Goal: Task Accomplishment & Management: Manage account settings

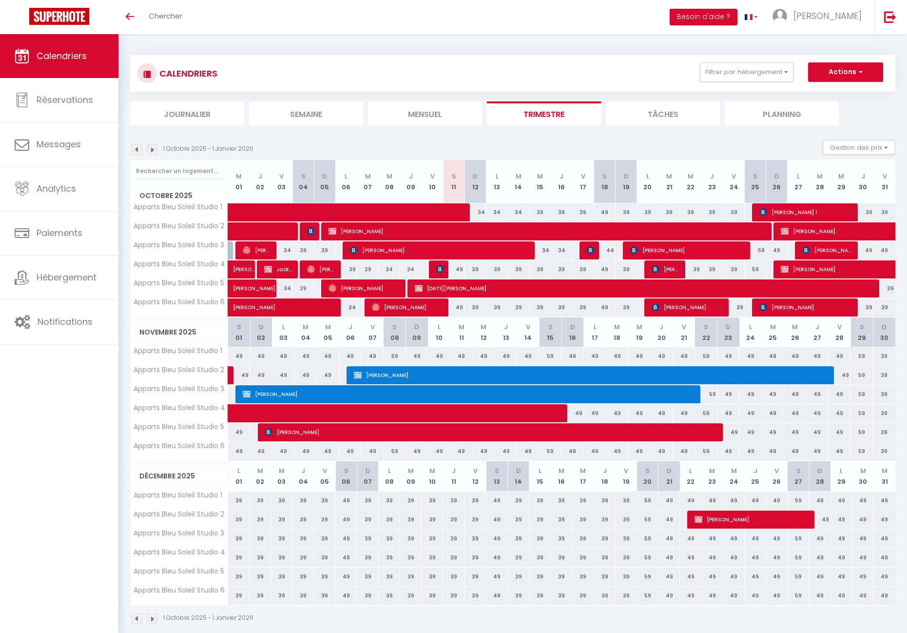
click at [493, 211] on div "34" at bounding box center [496, 212] width 21 height 18
type input "34"
type input "Lun 13 Octobre 2025"
type input "[DATE]"
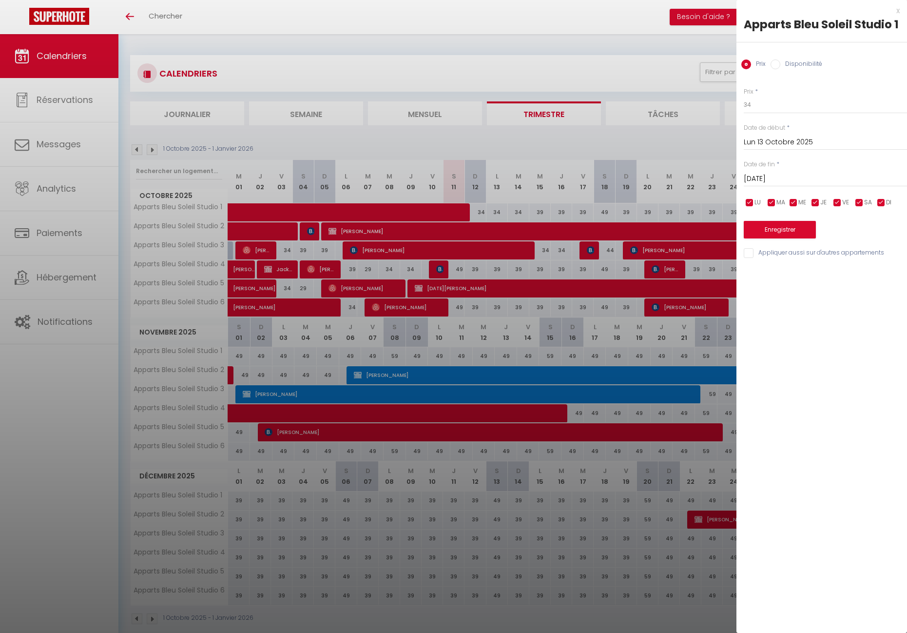
click at [761, 140] on input "Lun 13 Octobre 2025" at bounding box center [825, 142] width 163 height 13
click at [758, 234] on span "12" at bounding box center [754, 236] width 21 height 19
type input "Dim 12 Octobre 2025"
click at [800, 178] on input "[DATE]" at bounding box center [825, 179] width 163 height 13
click at [835, 279] on span "16" at bounding box center [837, 273] width 21 height 19
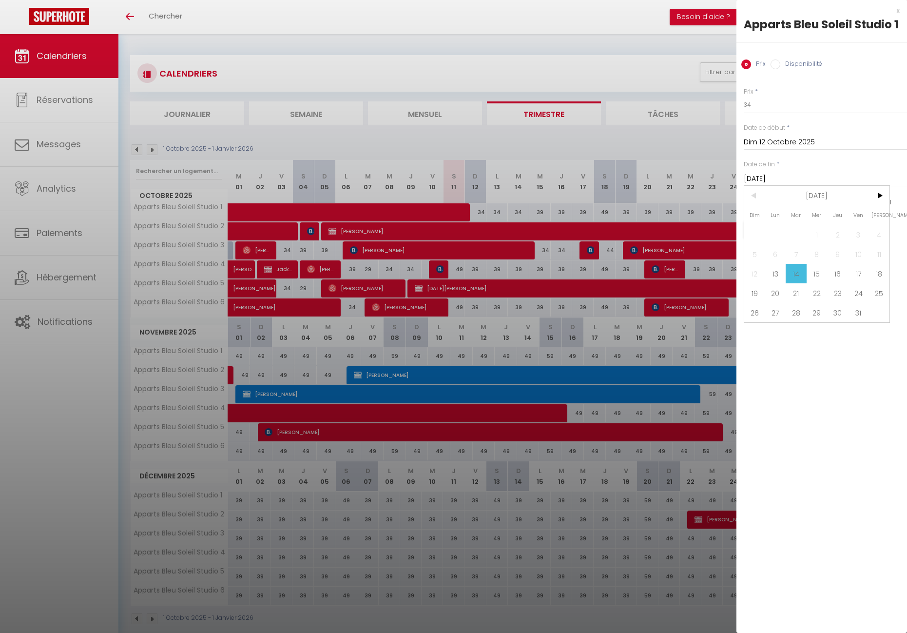
type input "Jeu 16 Octobre 2025"
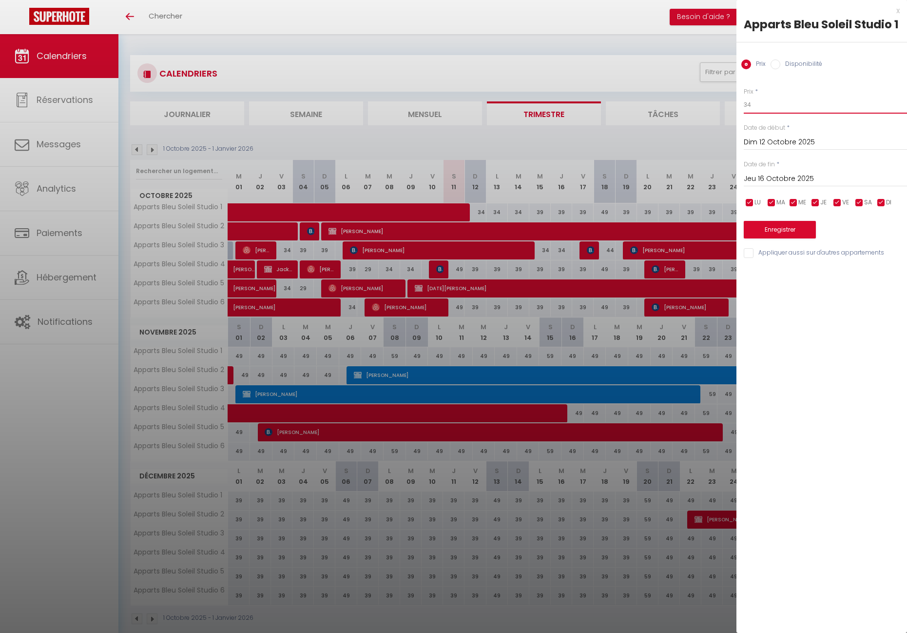
drag, startPoint x: 745, startPoint y: 107, endPoint x: 734, endPoint y: 107, distance: 11.7
click at [734, 107] on body "🟢 Des questions ou besoin d'assistance pour la migration AirBnB? Prenez rdv >>>…" at bounding box center [453, 350] width 907 height 633
type input "29"
click at [797, 232] on button "Enregistrer" at bounding box center [780, 230] width 72 height 18
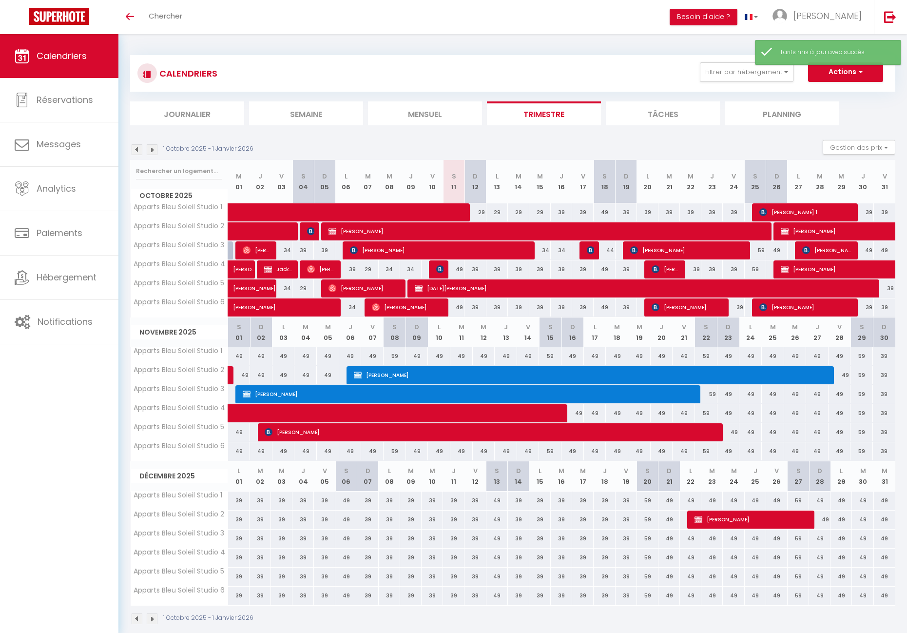
click at [461, 309] on div "49" at bounding box center [453, 307] width 21 height 18
type input "49"
type input "Sam 11 Octobre 2025"
type input "Dim 12 Octobre 2025"
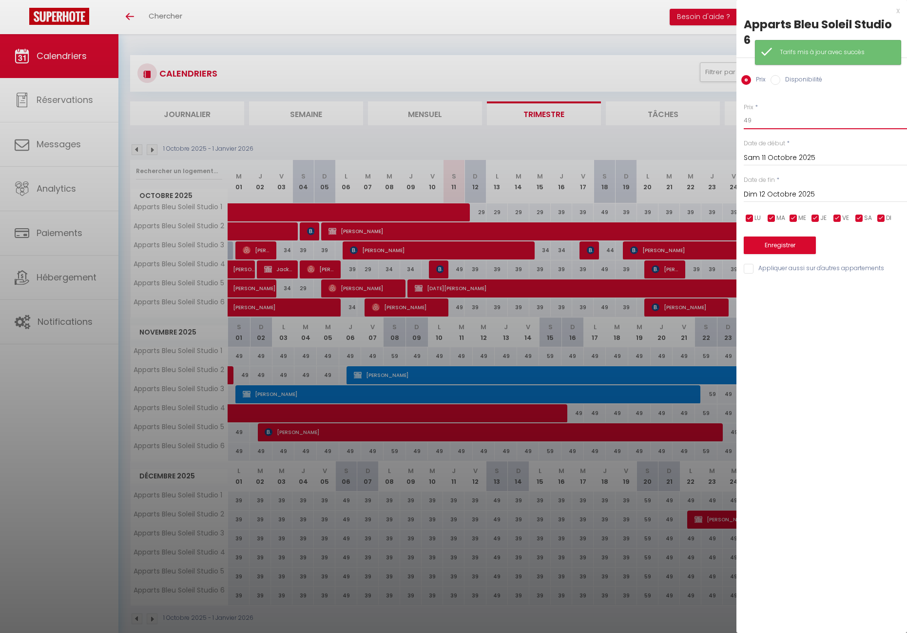
drag, startPoint x: 748, startPoint y: 120, endPoint x: 736, endPoint y: 120, distance: 12.2
click at [736, 120] on body "🟢 Des questions ou besoin d'assistance pour la migration AirBnB? Prenez rdv >>>…" at bounding box center [453, 350] width 907 height 633
type input "34"
click at [785, 240] on button "Enregistrer" at bounding box center [780, 245] width 72 height 18
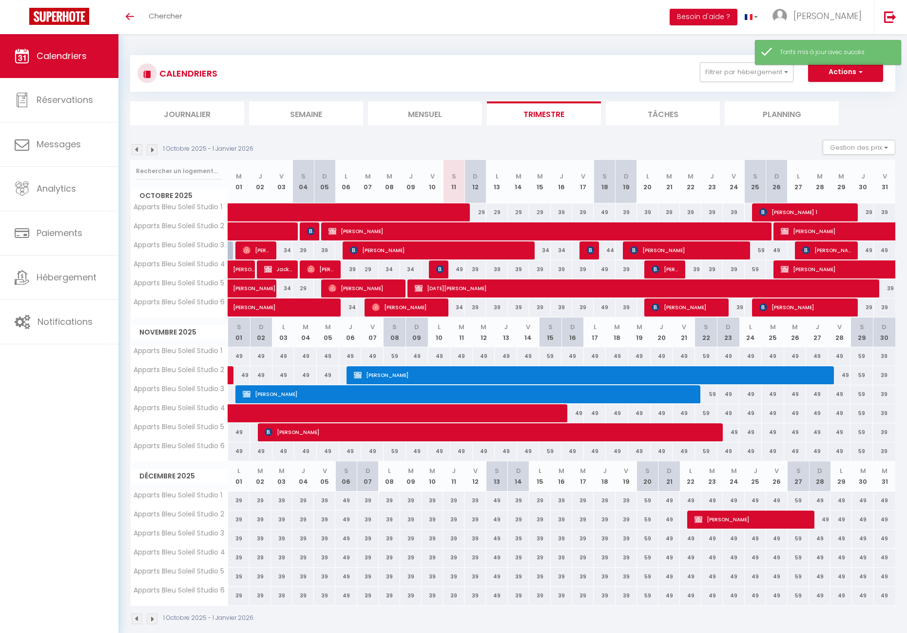
click at [476, 306] on div "39" at bounding box center [475, 307] width 21 height 18
type input "39"
type input "Dim 12 Octobre 2025"
type input "Lun 13 Octobre 2025"
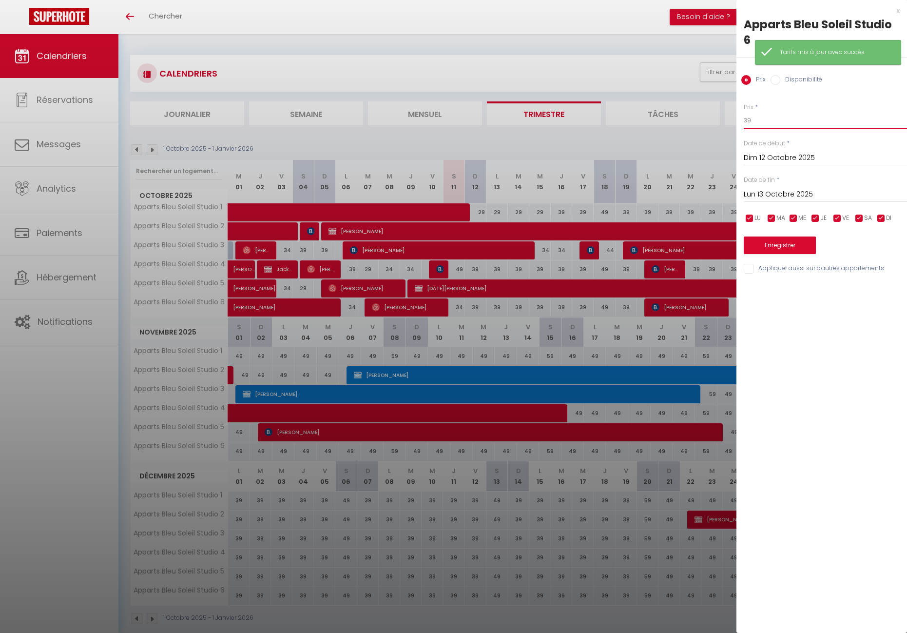
drag, startPoint x: 747, startPoint y: 118, endPoint x: 731, endPoint y: 118, distance: 16.1
click at [731, 118] on body "🟢 Des questions ou besoin d'assistance pour la migration AirBnB? Prenez rdv >>>…" at bounding box center [453, 350] width 907 height 633
type input "29"
click at [783, 194] on input "Lun 13 Octobre 2025" at bounding box center [825, 194] width 163 height 13
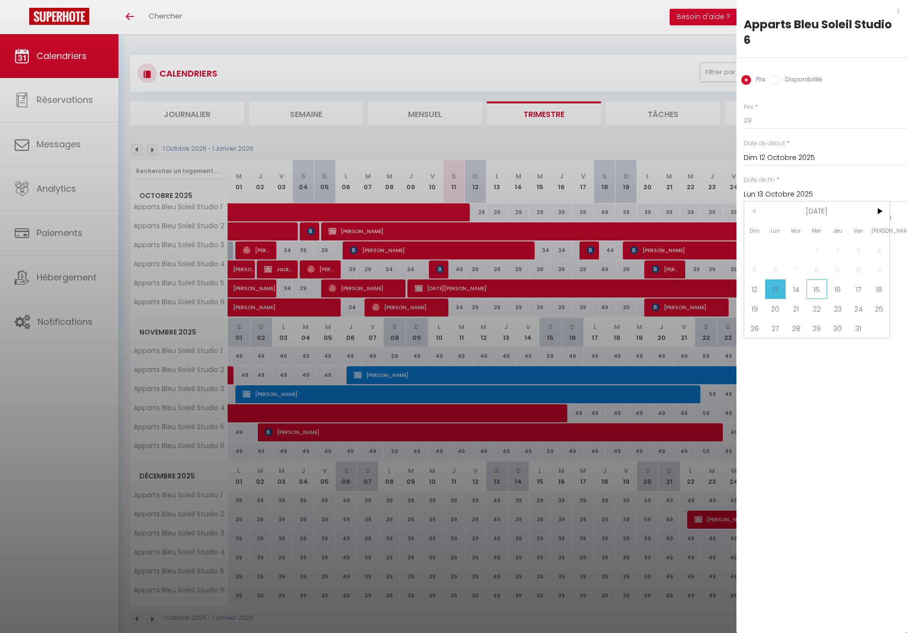
click at [816, 290] on span "15" at bounding box center [817, 288] width 21 height 19
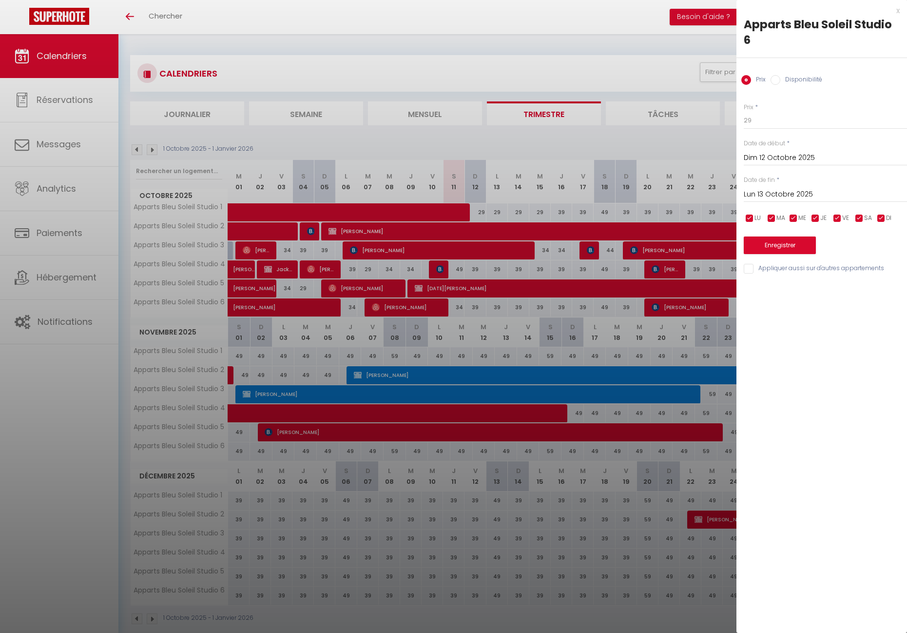
type input "Mer 15 Octobre 2025"
click at [800, 247] on button "Enregistrer" at bounding box center [780, 245] width 72 height 18
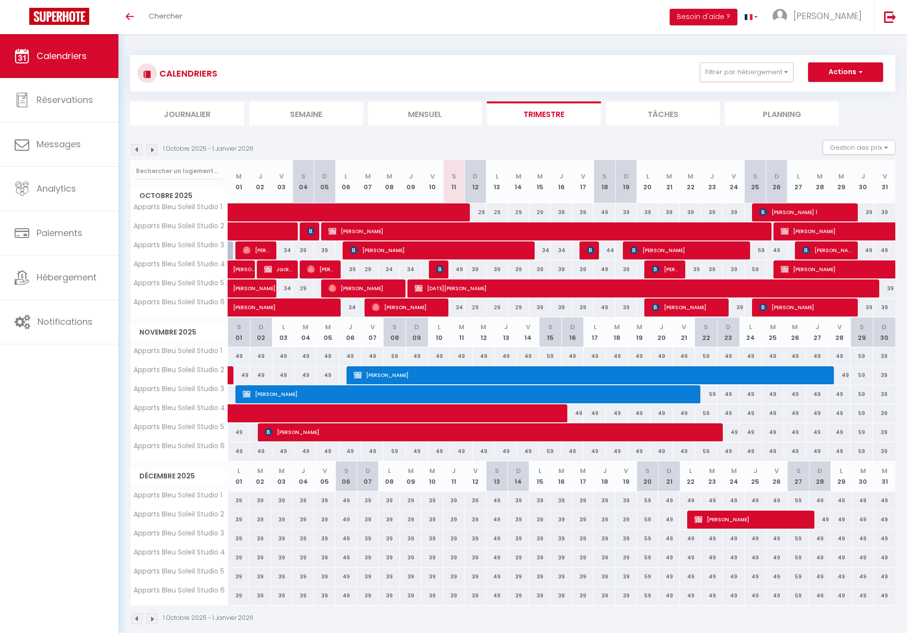
click at [611, 249] on div "44" at bounding box center [604, 250] width 21 height 18
type input "44"
type input "Sam 18 Octobre 2025"
type input "Dim 19 Octobre 2025"
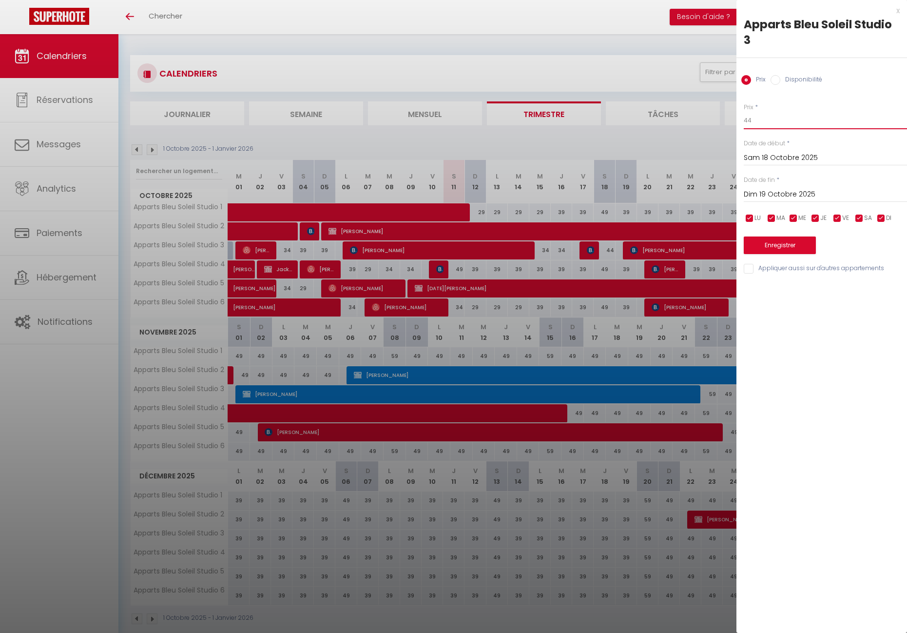
drag, startPoint x: 754, startPoint y: 118, endPoint x: 737, endPoint y: 118, distance: 17.1
click at [737, 118] on div "Prix * 44 Statut * Disponible Indisponible Date de début * [DATE] < [DATE] > Di…" at bounding box center [822, 183] width 171 height 184
type input "39"
click at [800, 242] on button "Enregistrer" at bounding box center [780, 245] width 72 height 18
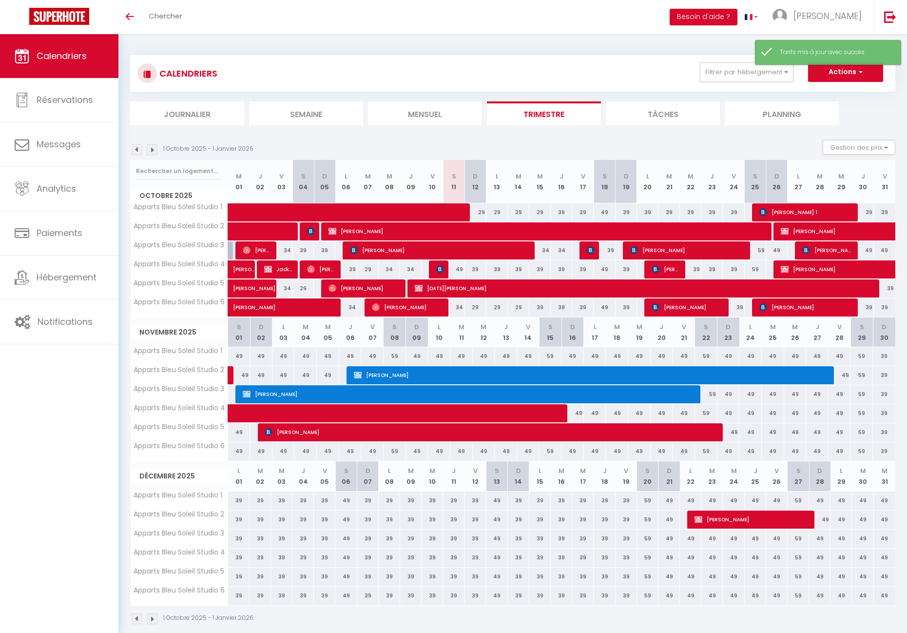
click at [542, 308] on div "39" at bounding box center [539, 307] width 21 height 18
type input "39"
type input "Mer 15 Octobre 2025"
type input "Jeu 16 Octobre 2025"
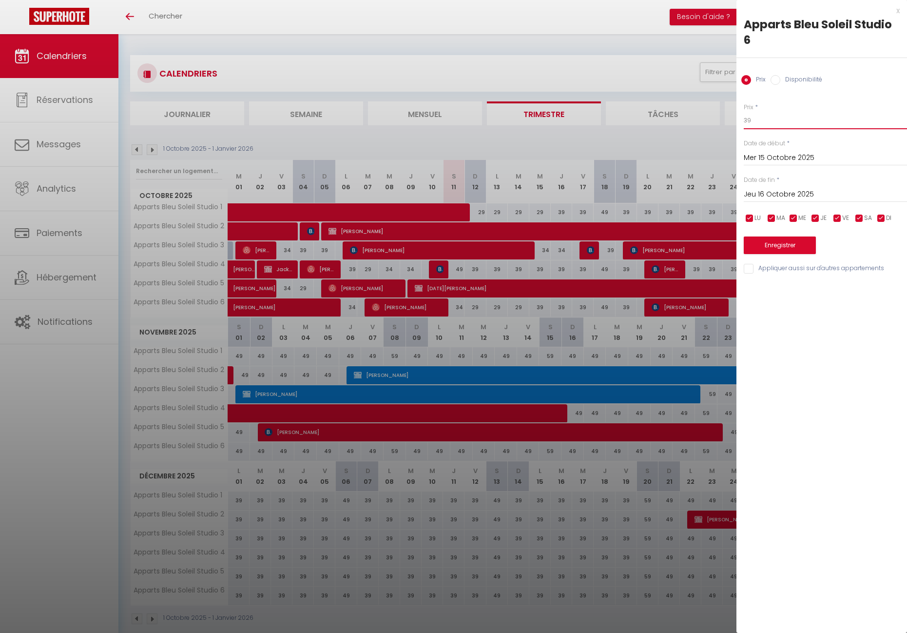
click at [741, 119] on div "Prix * 39 Statut * Disponible Indisponible Date de début * [DATE] < [DATE] > Di…" at bounding box center [822, 183] width 171 height 184
type input "29"
click at [770, 240] on button "Enregistrer" at bounding box center [780, 245] width 72 height 18
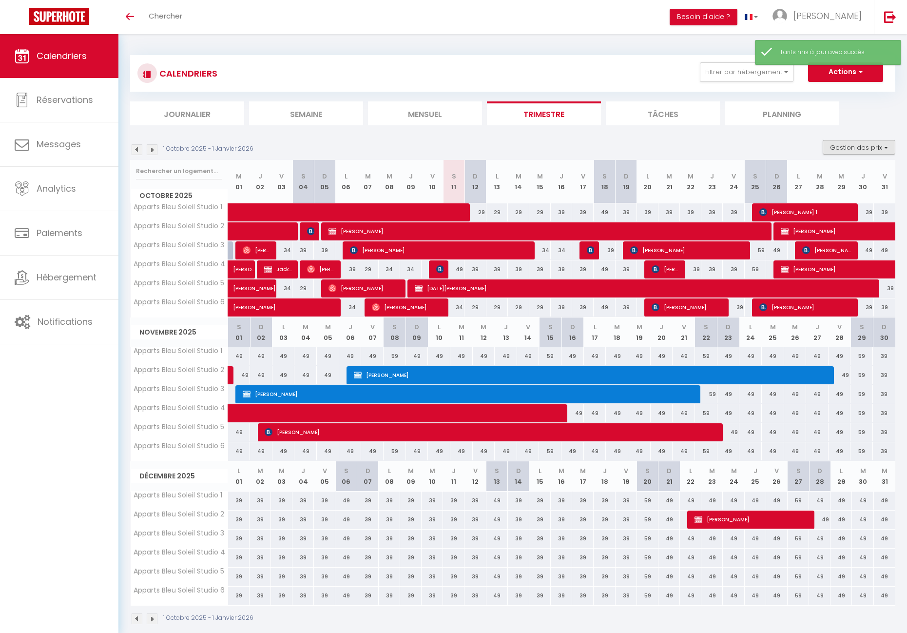
click at [835, 147] on button "Gestion des prix" at bounding box center [859, 147] width 73 height 15
click at [813, 178] on input "Nb Nuits minimum" at bounding box center [851, 178] width 88 height 10
checkbox input "true"
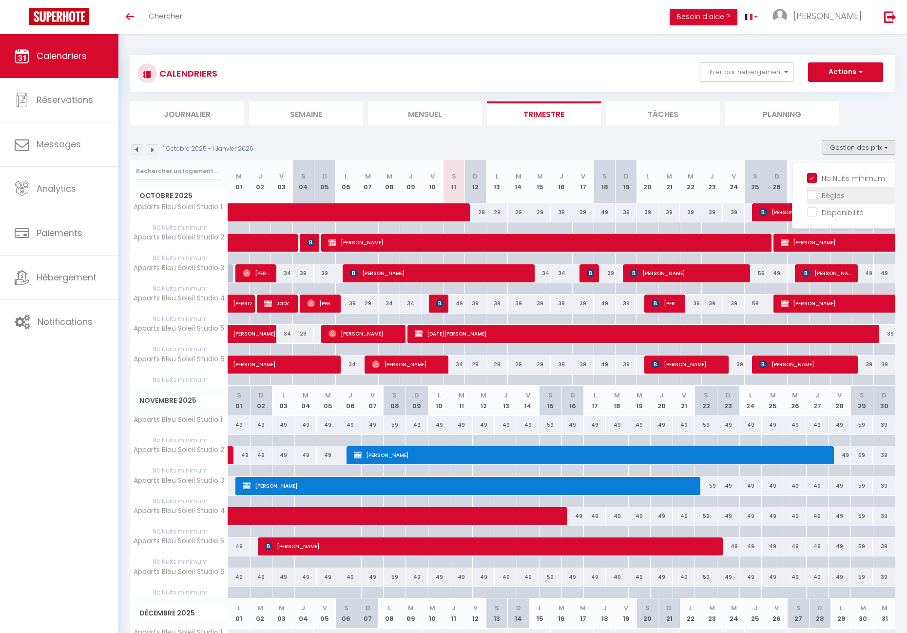
click at [811, 193] on input "Règles" at bounding box center [851, 195] width 88 height 10
checkbox input "true"
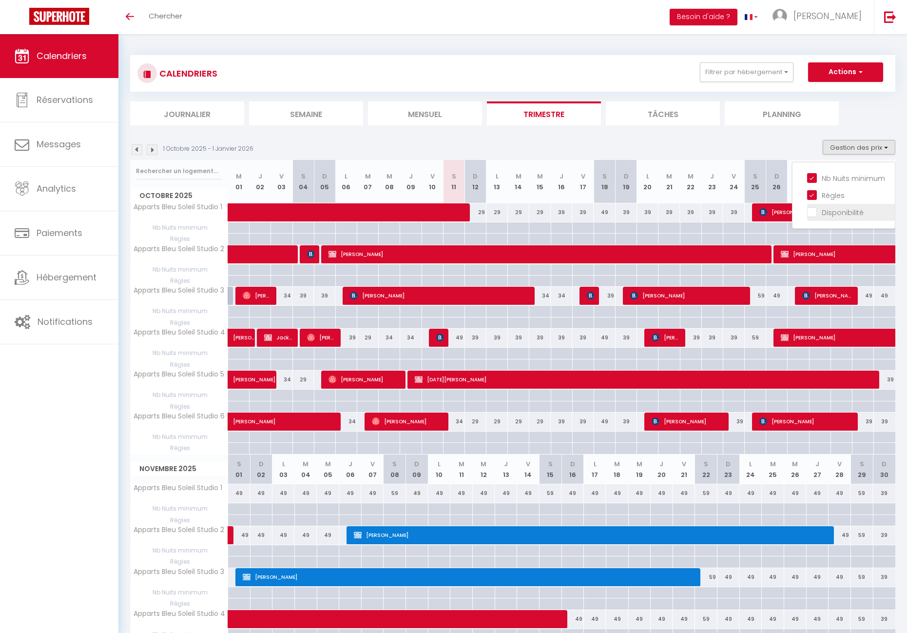
click at [811, 212] on input "Disponibilité" at bounding box center [851, 212] width 88 height 10
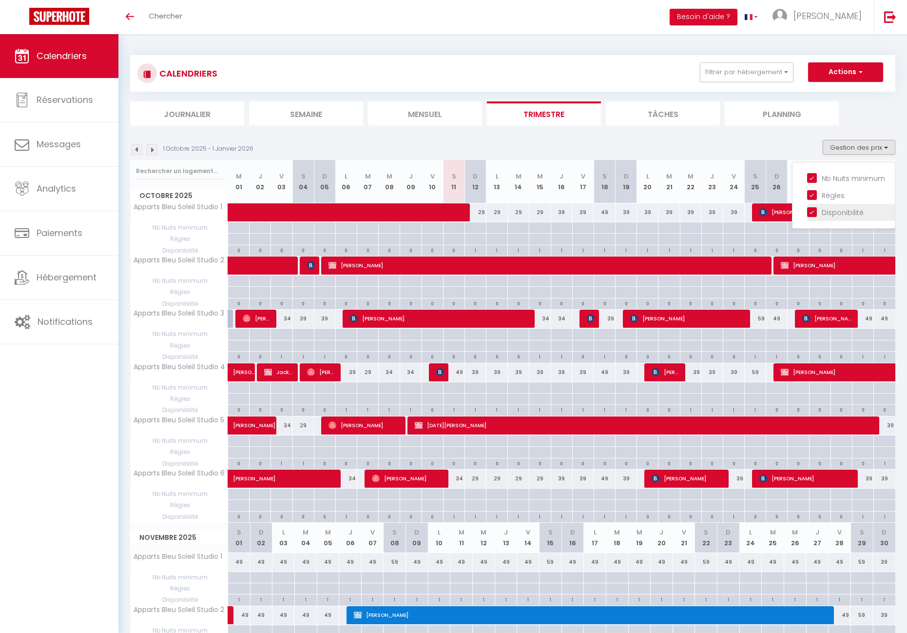
click at [811, 212] on input "Disponibilité" at bounding box center [851, 212] width 88 height 10
checkbox input "false"
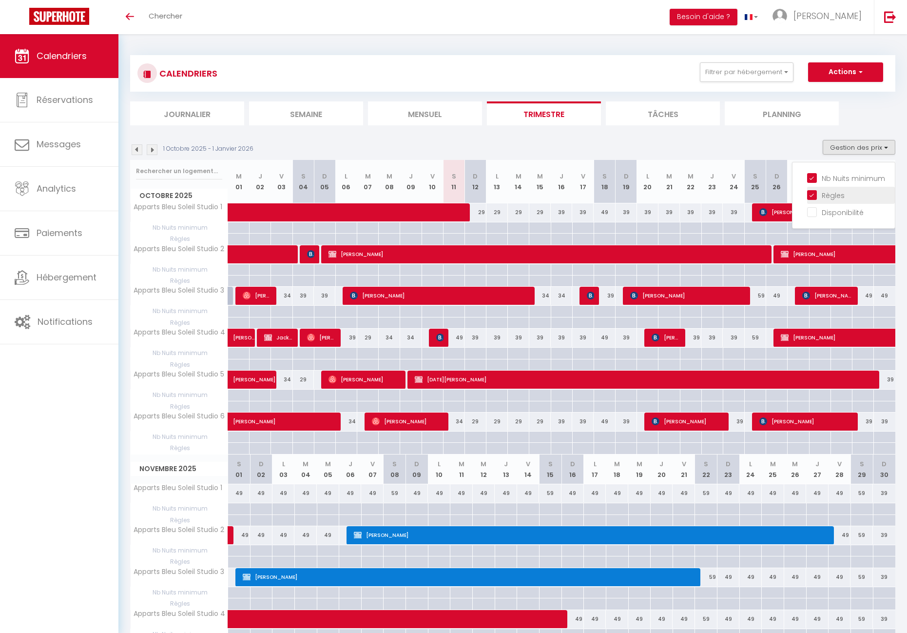
click at [816, 194] on input "Règles" at bounding box center [851, 195] width 88 height 10
checkbox input "false"
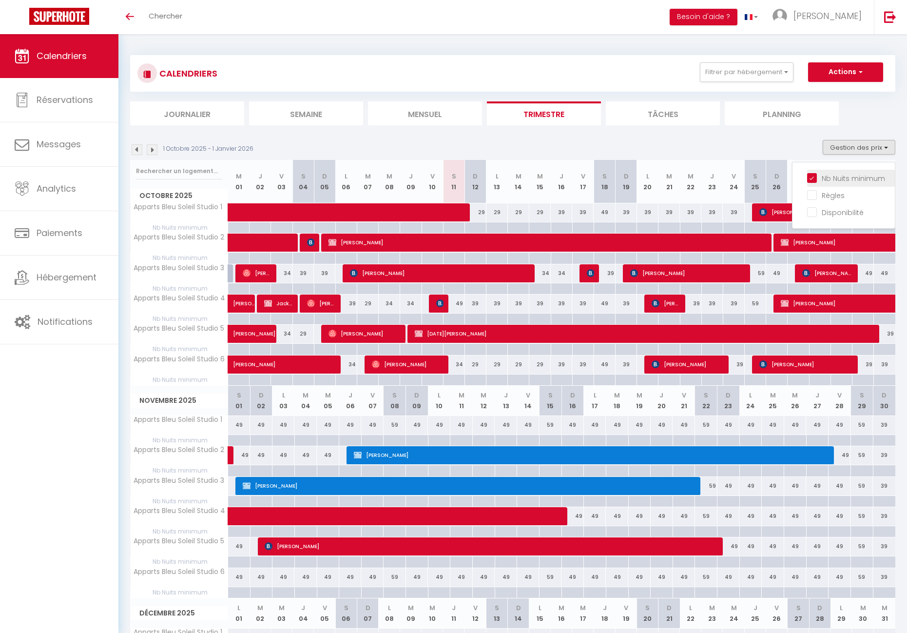
click at [815, 175] on input "Nb Nuits minimum" at bounding box center [851, 178] width 88 height 10
checkbox input "false"
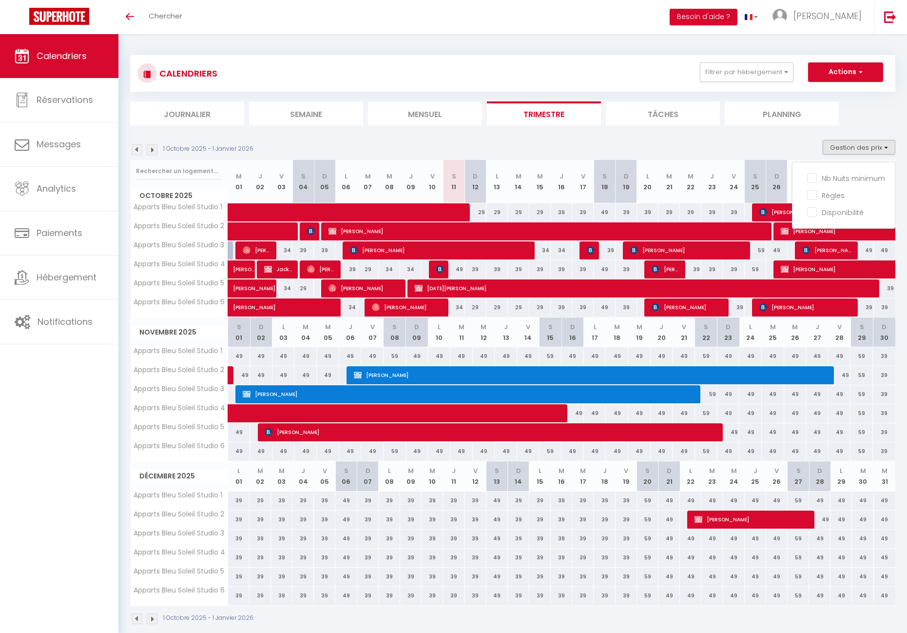
click at [730, 140] on div "1 Octobre 2025 - 1 Janvier 2026 Gestion des prix Nb Nuits minimum Règles Dispon…" at bounding box center [512, 150] width 765 height 20
click at [461, 269] on div "49" at bounding box center [453, 269] width 21 height 18
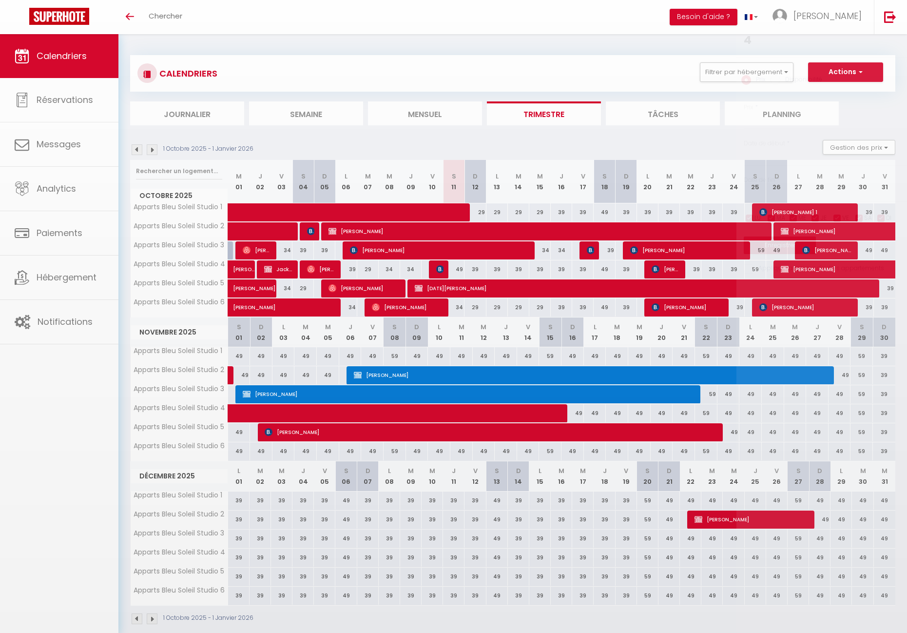
type input "49"
type input "Sam 11 Octobre 2025"
type input "Dim 12 Octobre 2025"
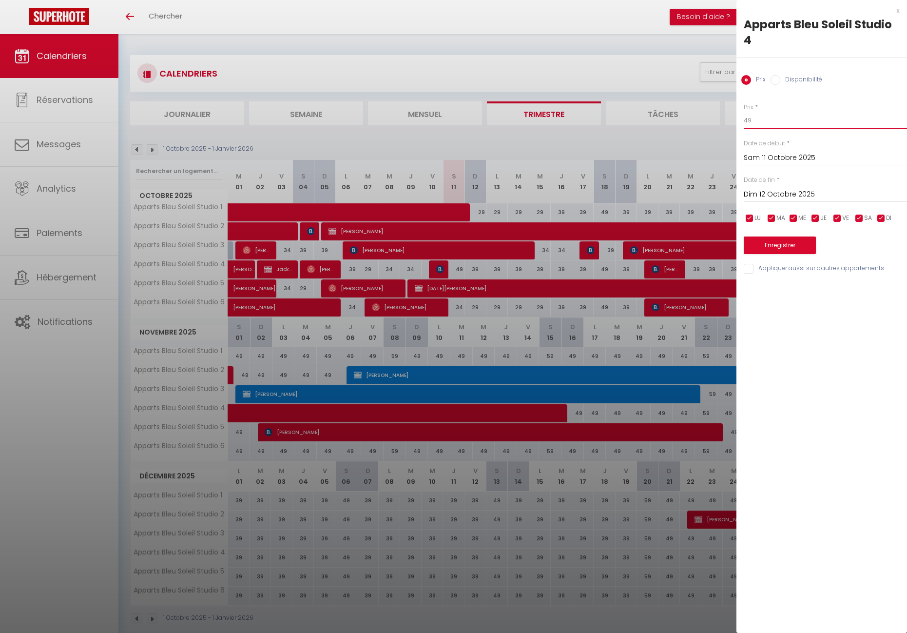
click at [743, 121] on div "Prix * 49 Statut * Disponible Indisponible Date de début * [DATE] < [DATE] > Di…" at bounding box center [822, 183] width 171 height 184
type input "39"
click at [780, 244] on button "Enregistrer" at bounding box center [780, 245] width 72 height 18
